Goal: Information Seeking & Learning: Learn about a topic

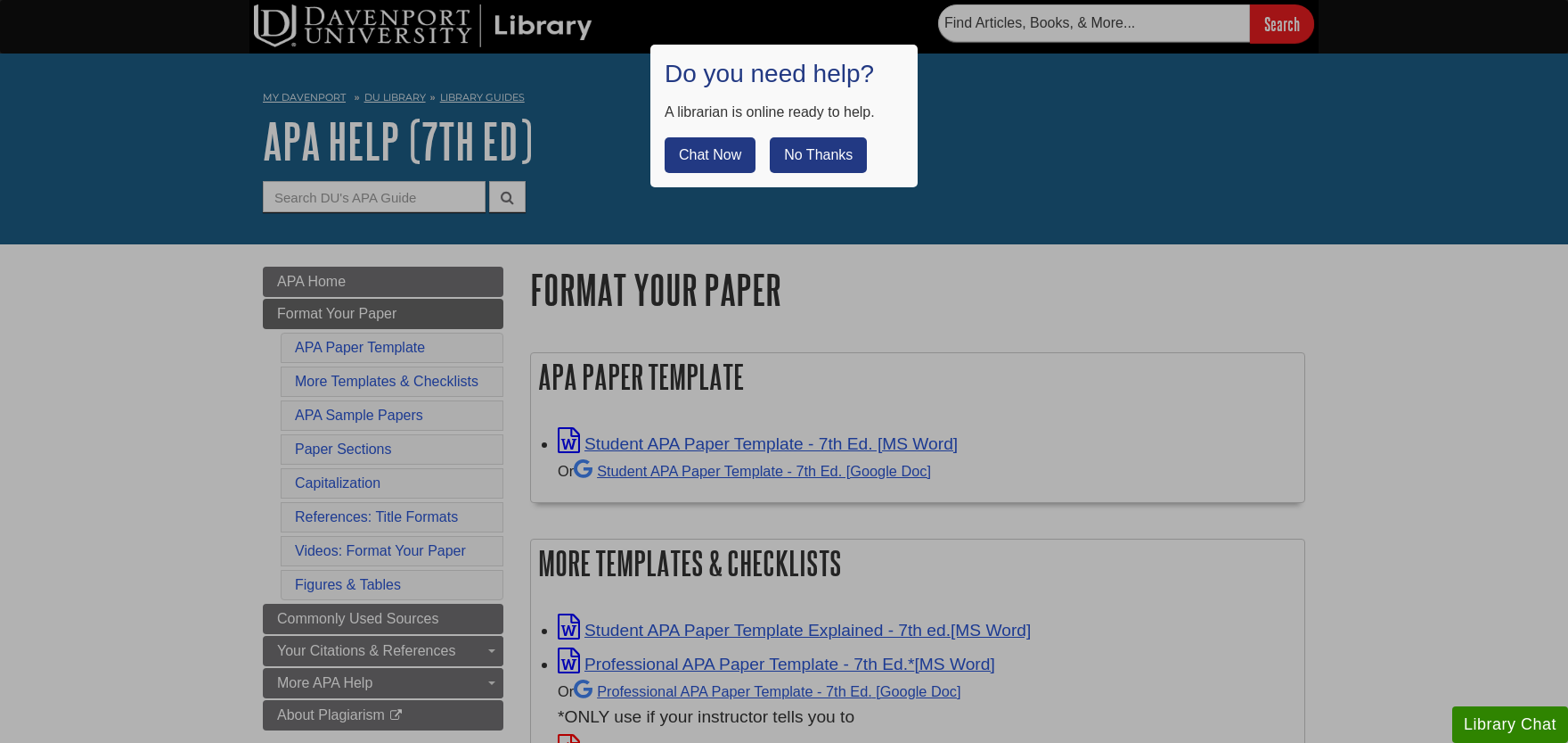
click at [803, 156] on button "No Thanks" at bounding box center [819, 155] width 97 height 36
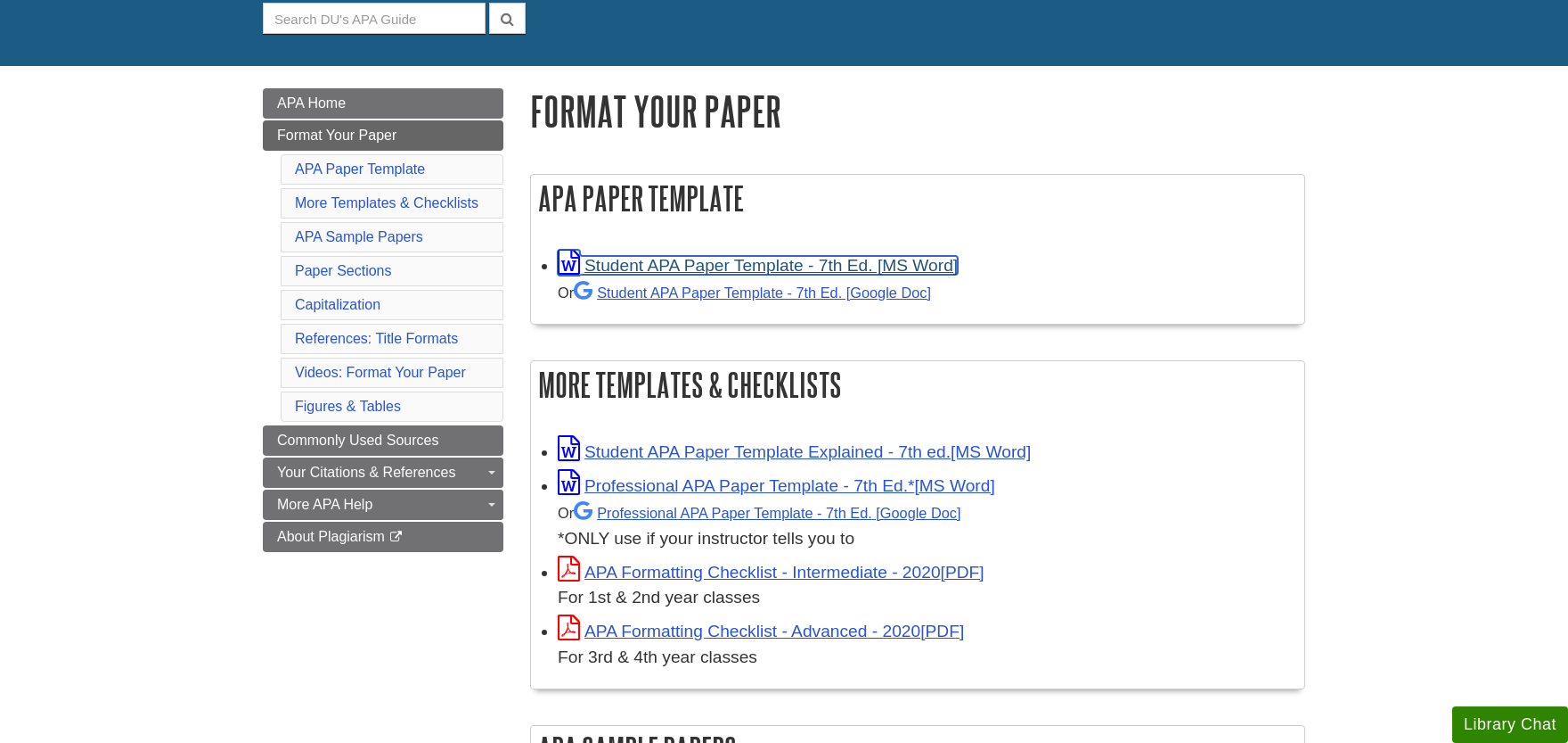
scroll to position [196, 0]
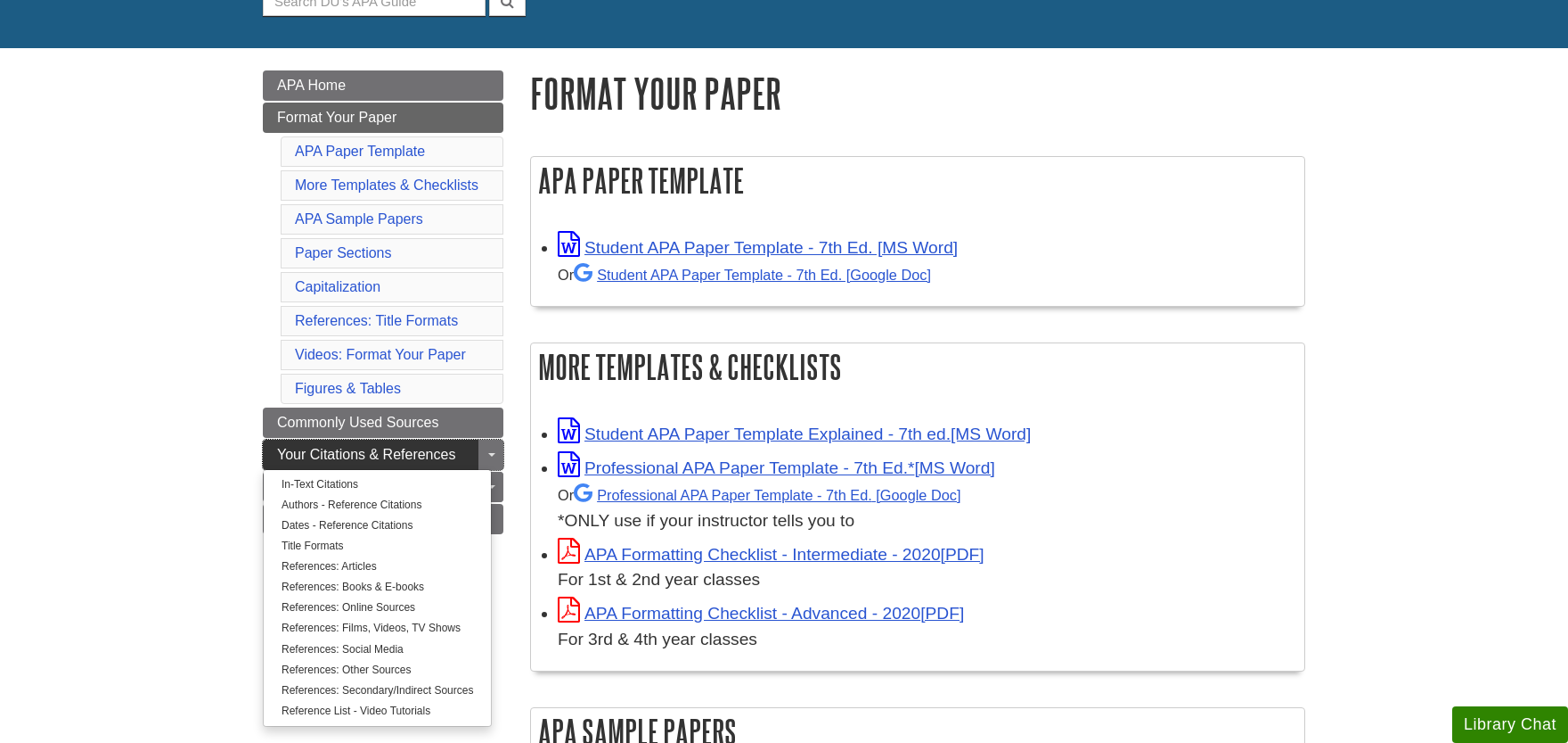
click at [442, 450] on span "Your Citations & References" at bounding box center [366, 454] width 178 height 16
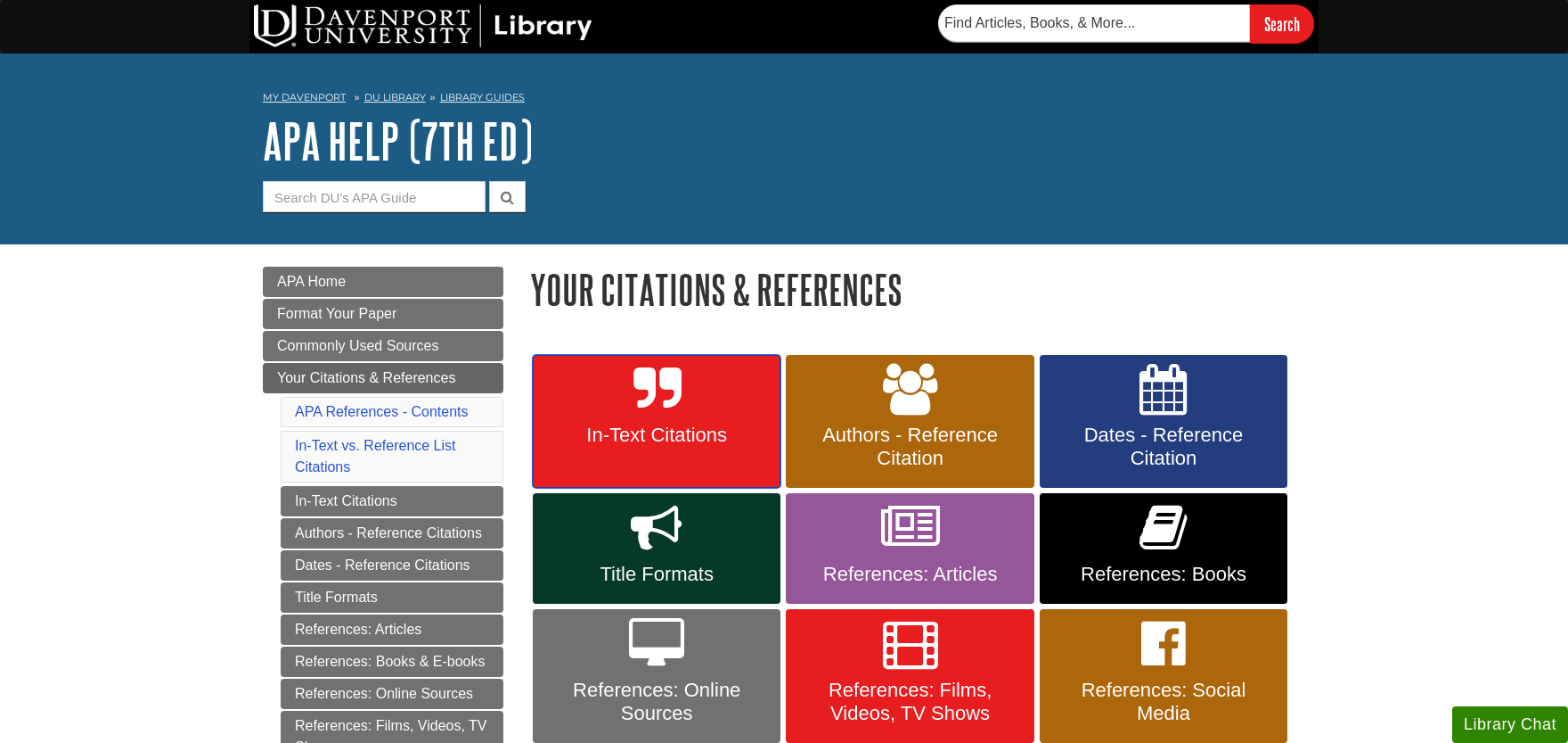
click at [643, 388] on icon at bounding box center [657, 389] width 48 height 52
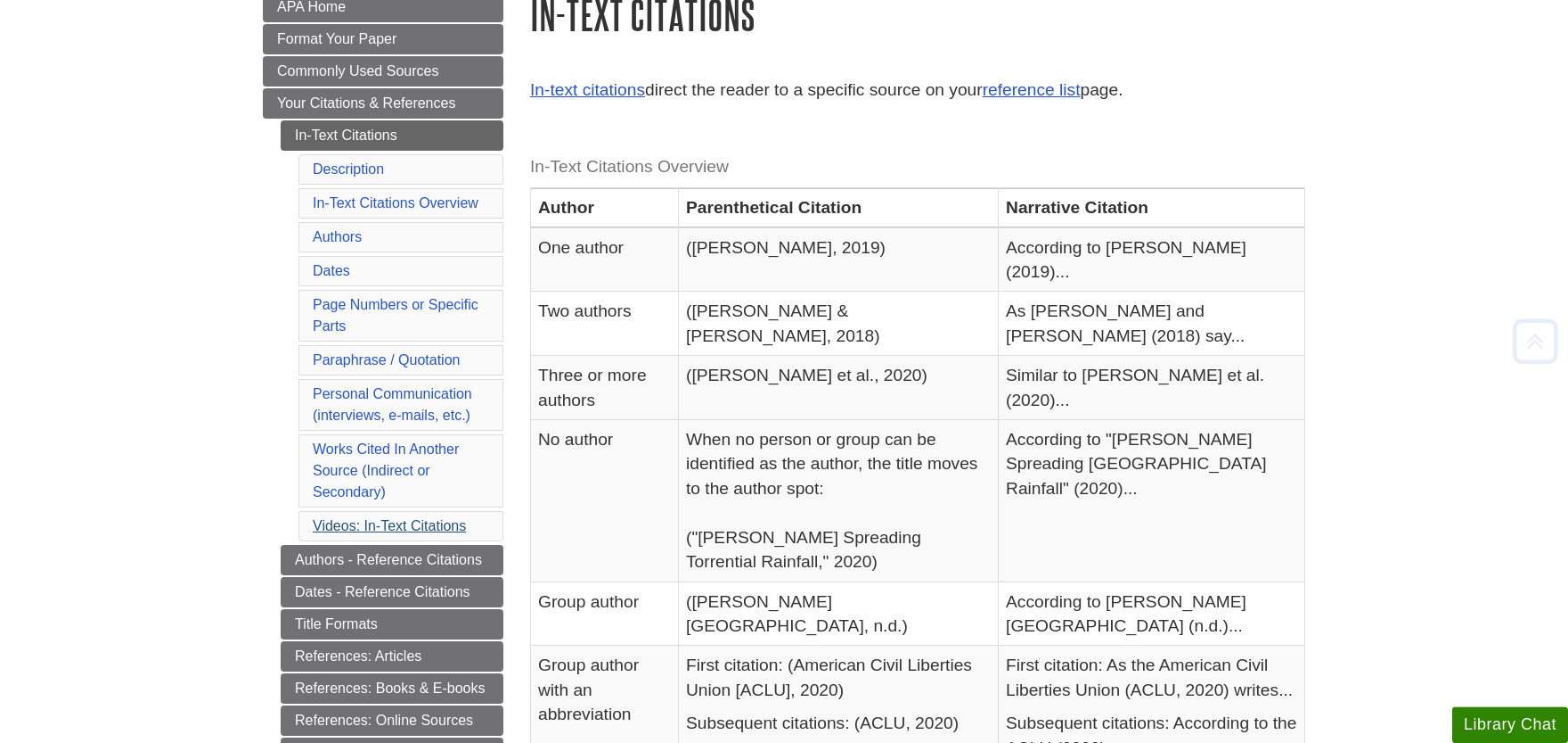
scroll to position [294, 0]
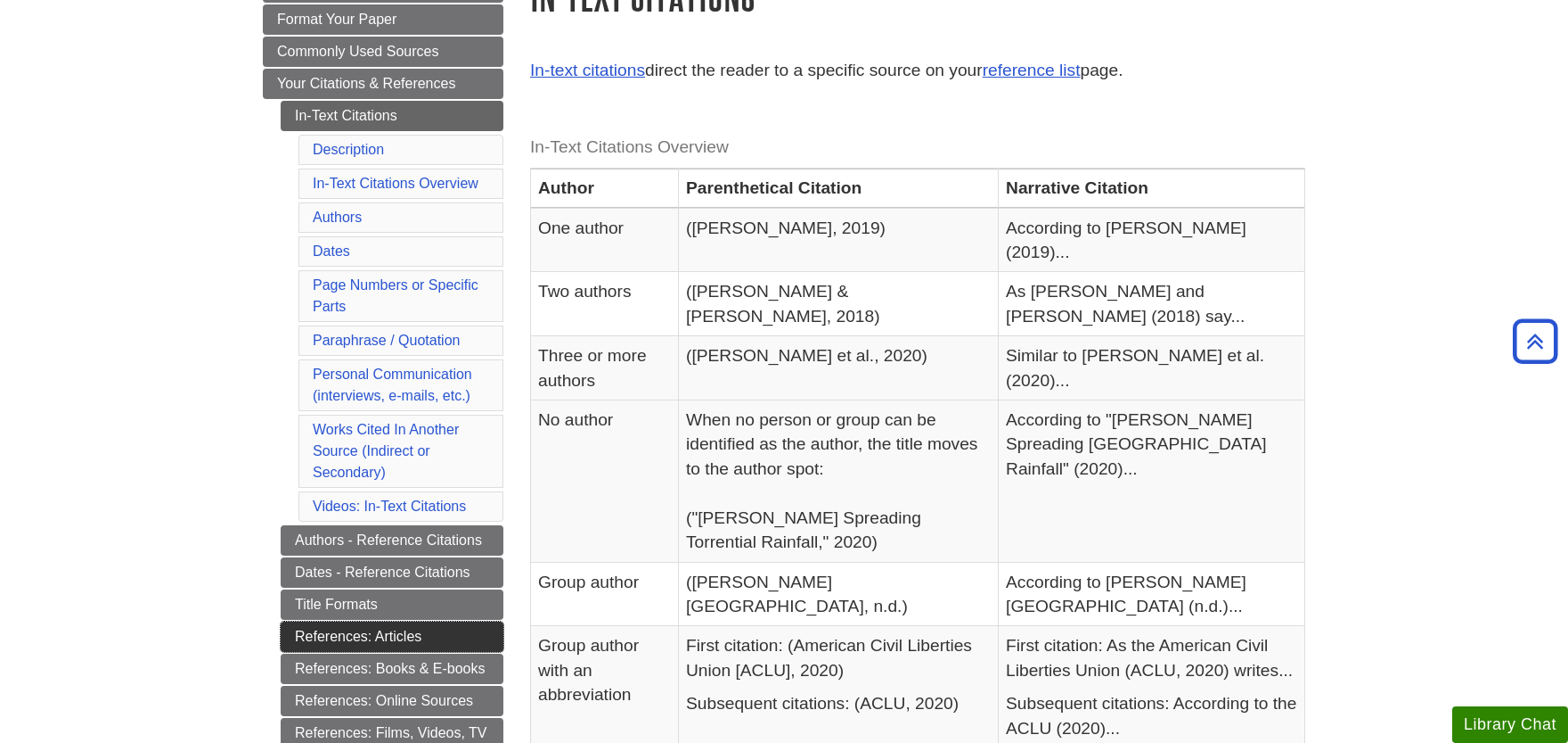
click at [416, 636] on link "References: Articles" at bounding box center [392, 636] width 223 height 30
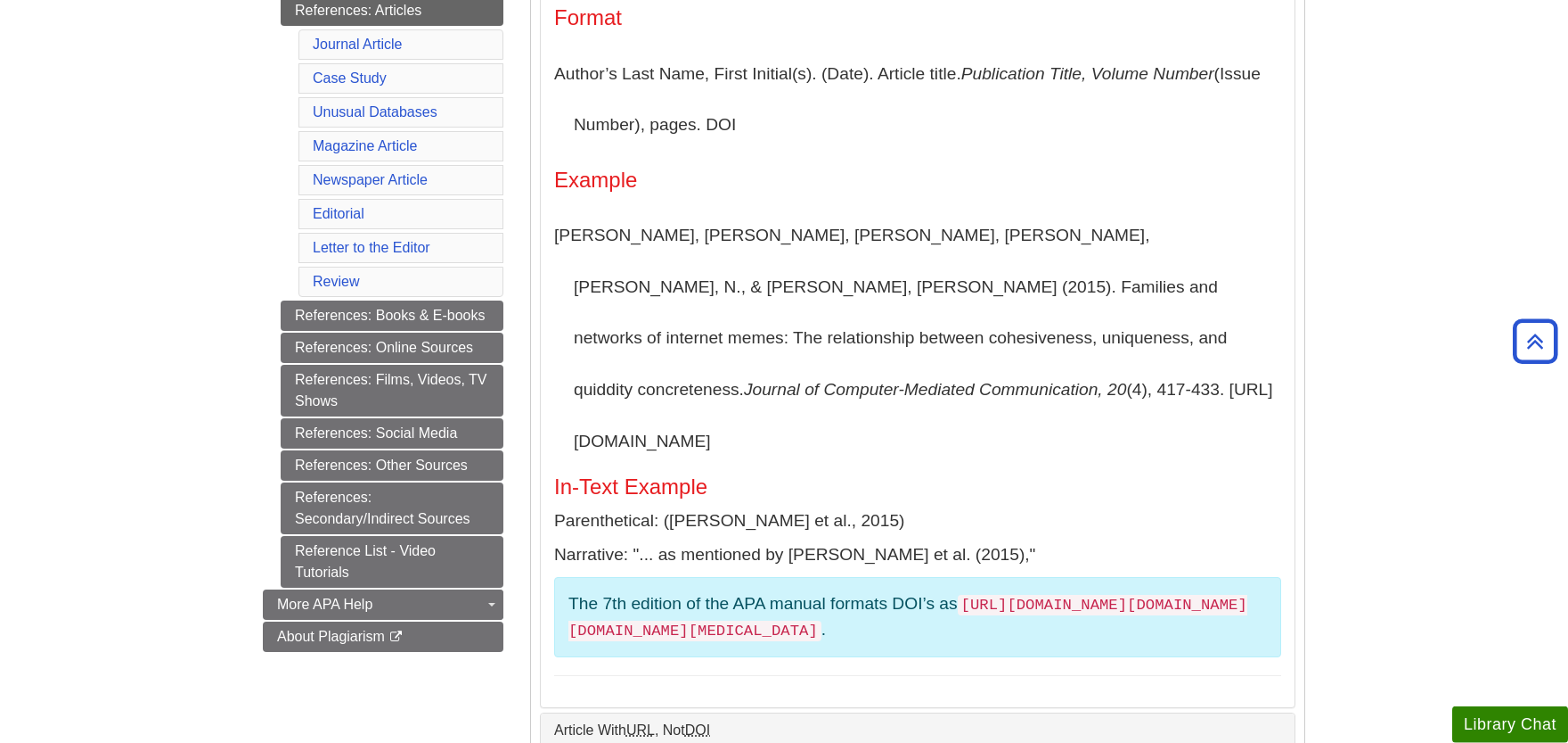
scroll to position [392, 0]
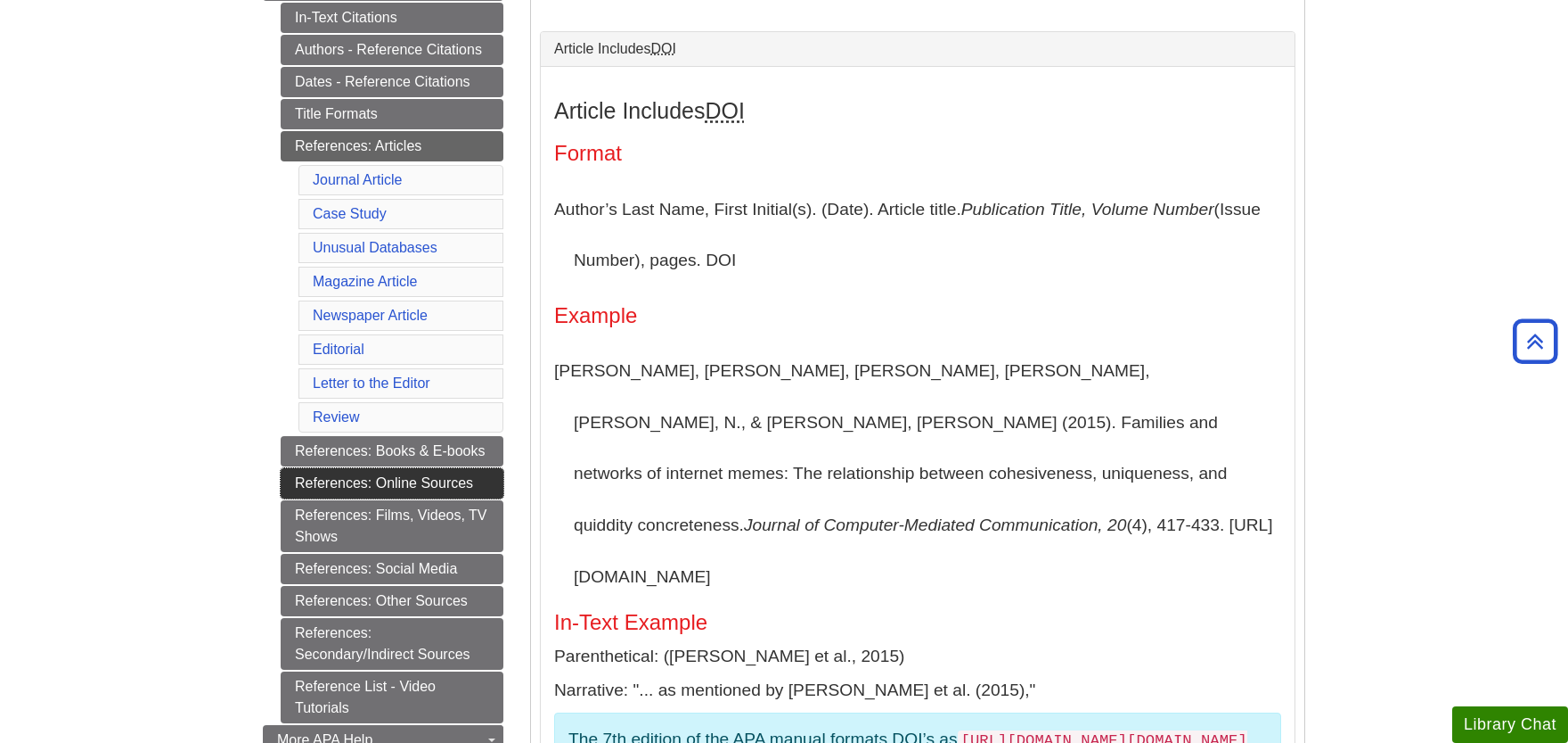
click at [451, 476] on link "References: Online Sources" at bounding box center [392, 482] width 223 height 30
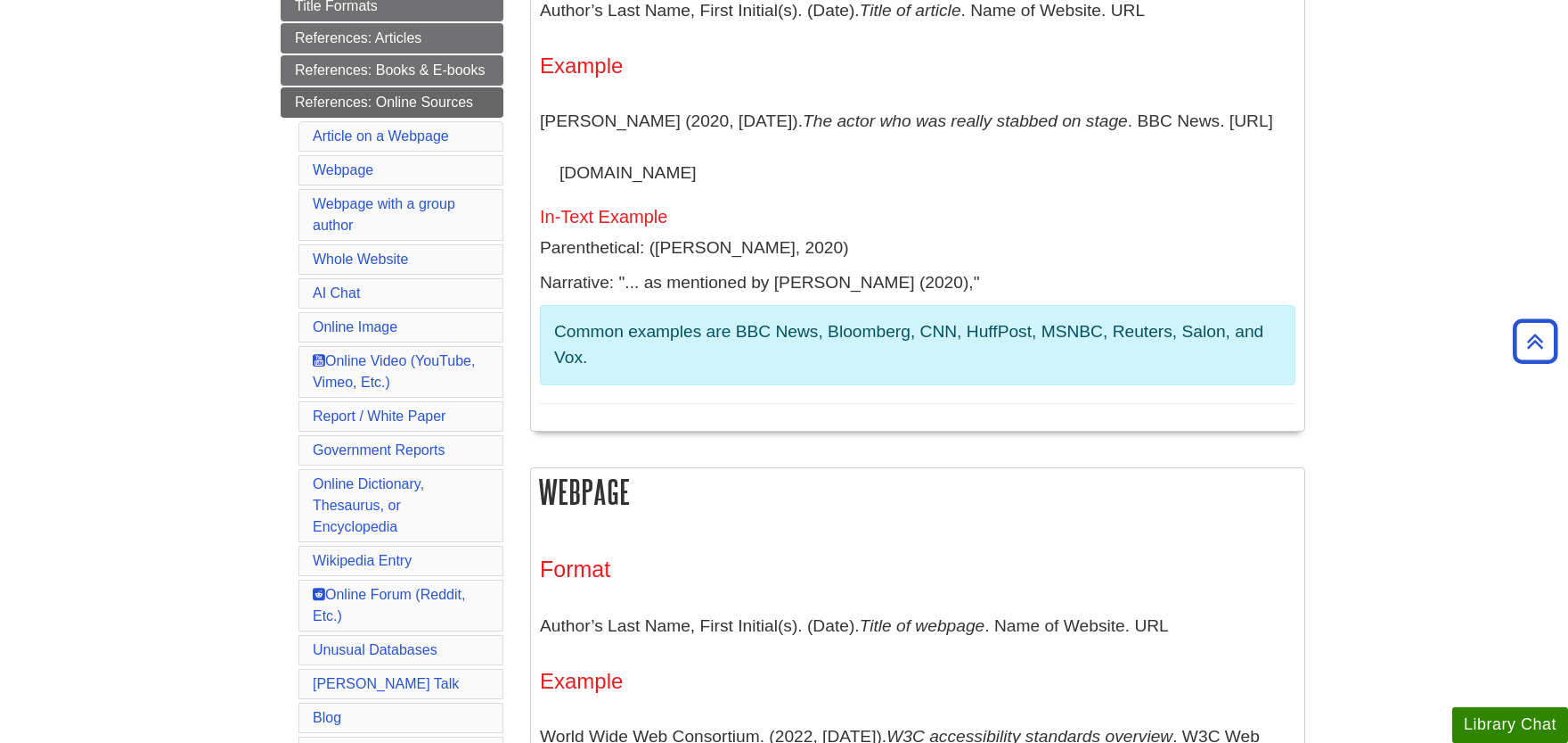
scroll to position [588, 0]
